Goal: Transaction & Acquisition: Purchase product/service

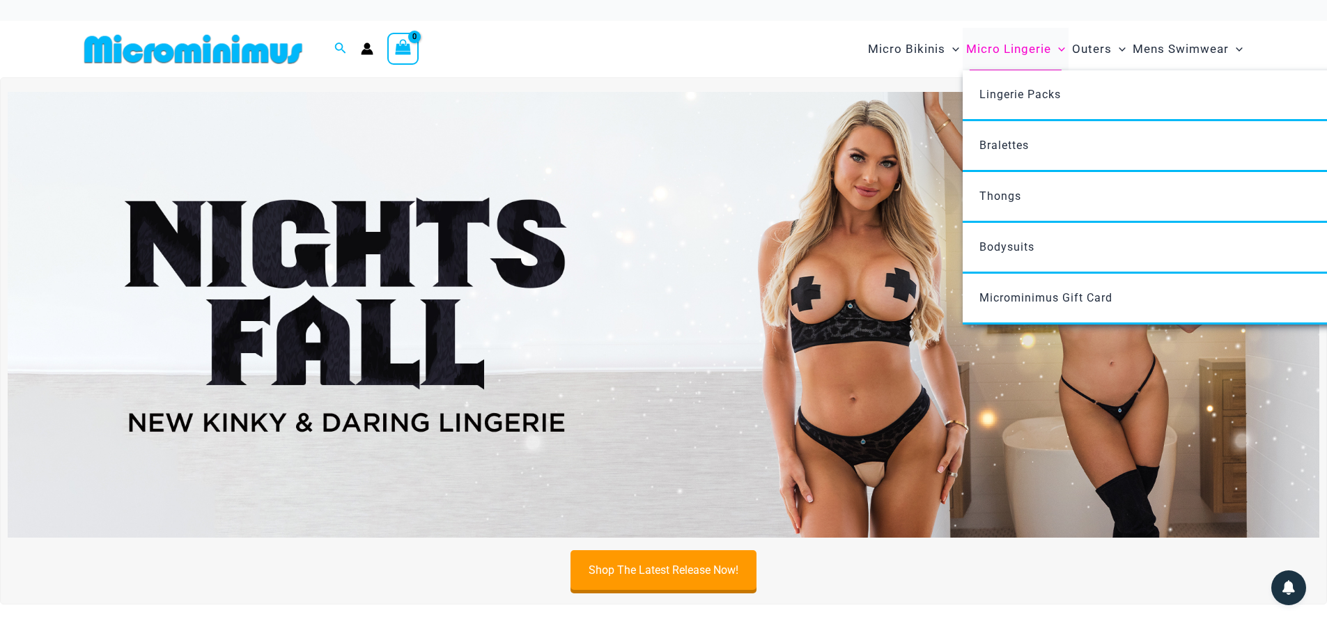
click at [1005, 50] on span "Micro Lingerie" at bounding box center [1008, 49] width 85 height 36
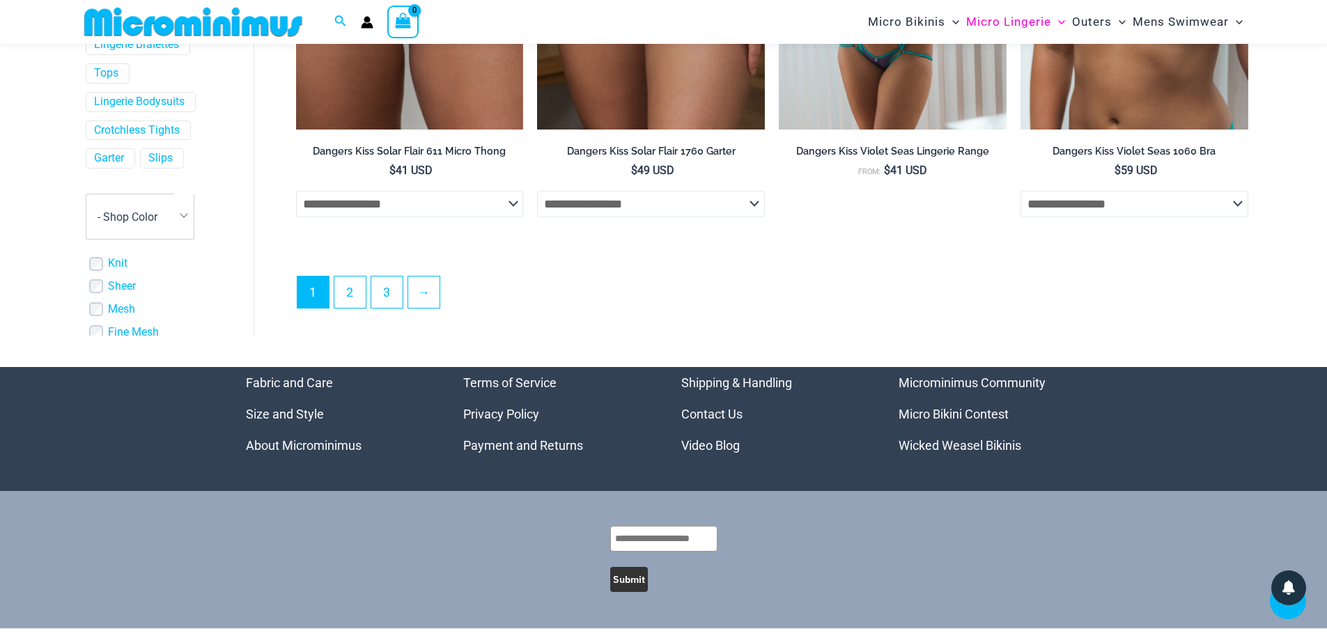
scroll to position [3825, 0]
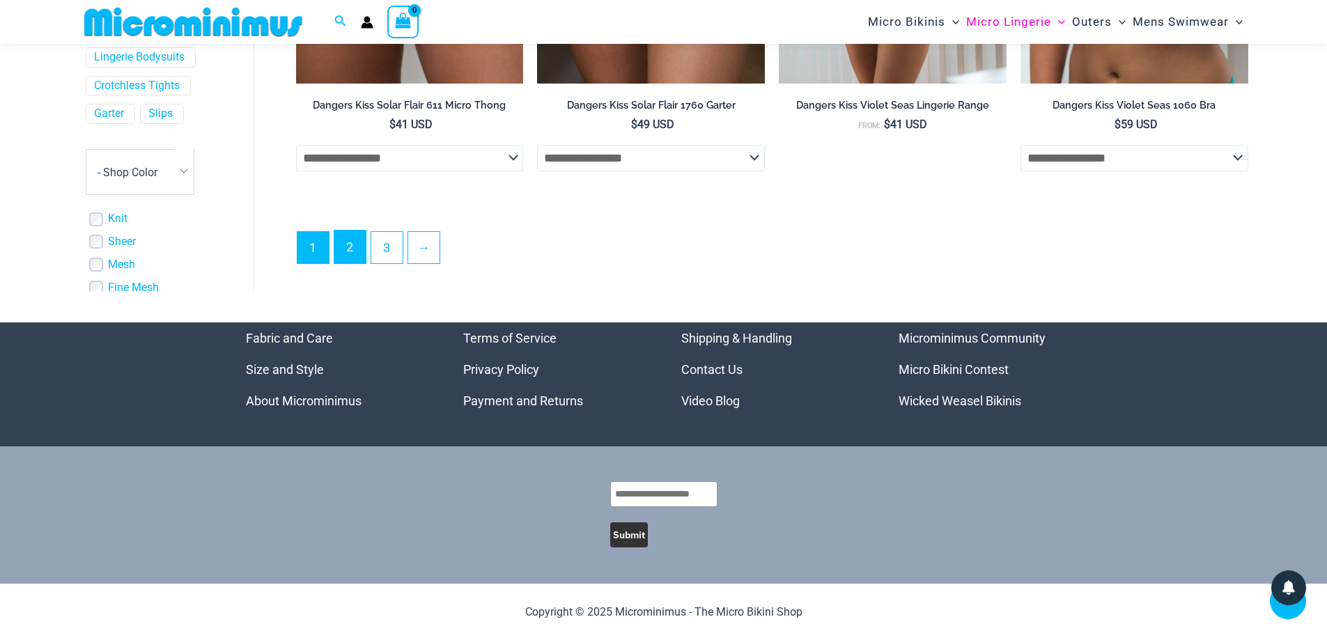
click at [350, 245] on link "2" at bounding box center [349, 247] width 31 height 33
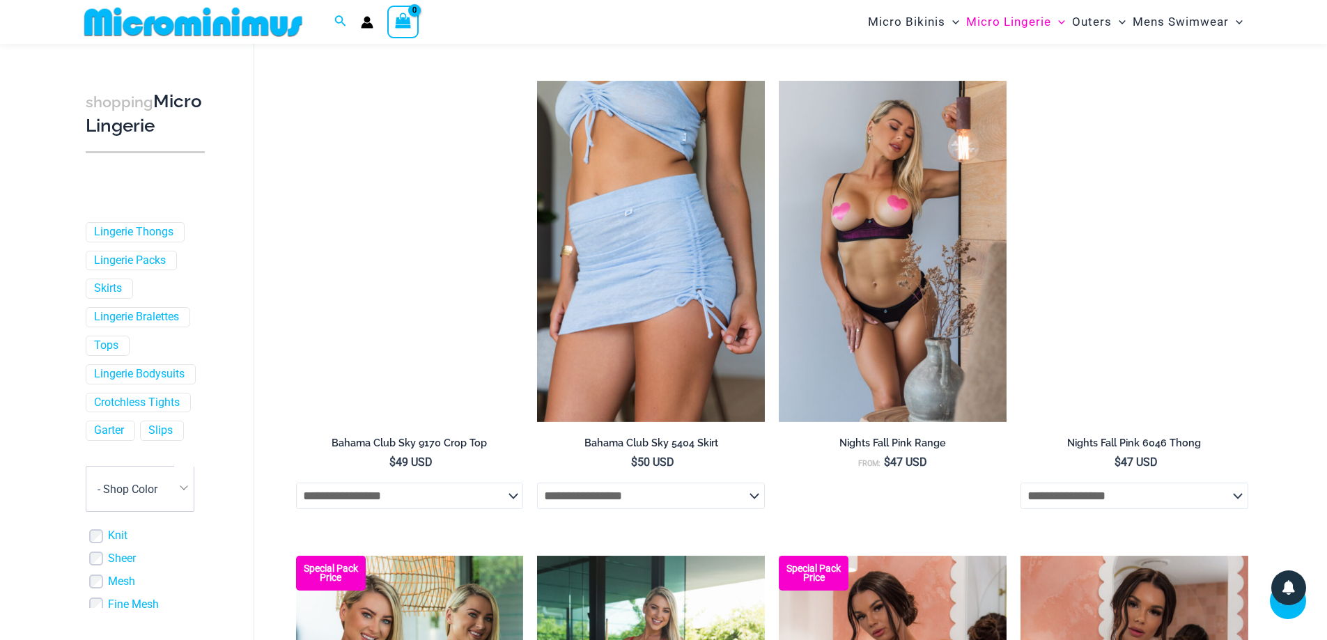
scroll to position [1520, 0]
